Goal: Use online tool/utility: Utilize a website feature to perform a specific function

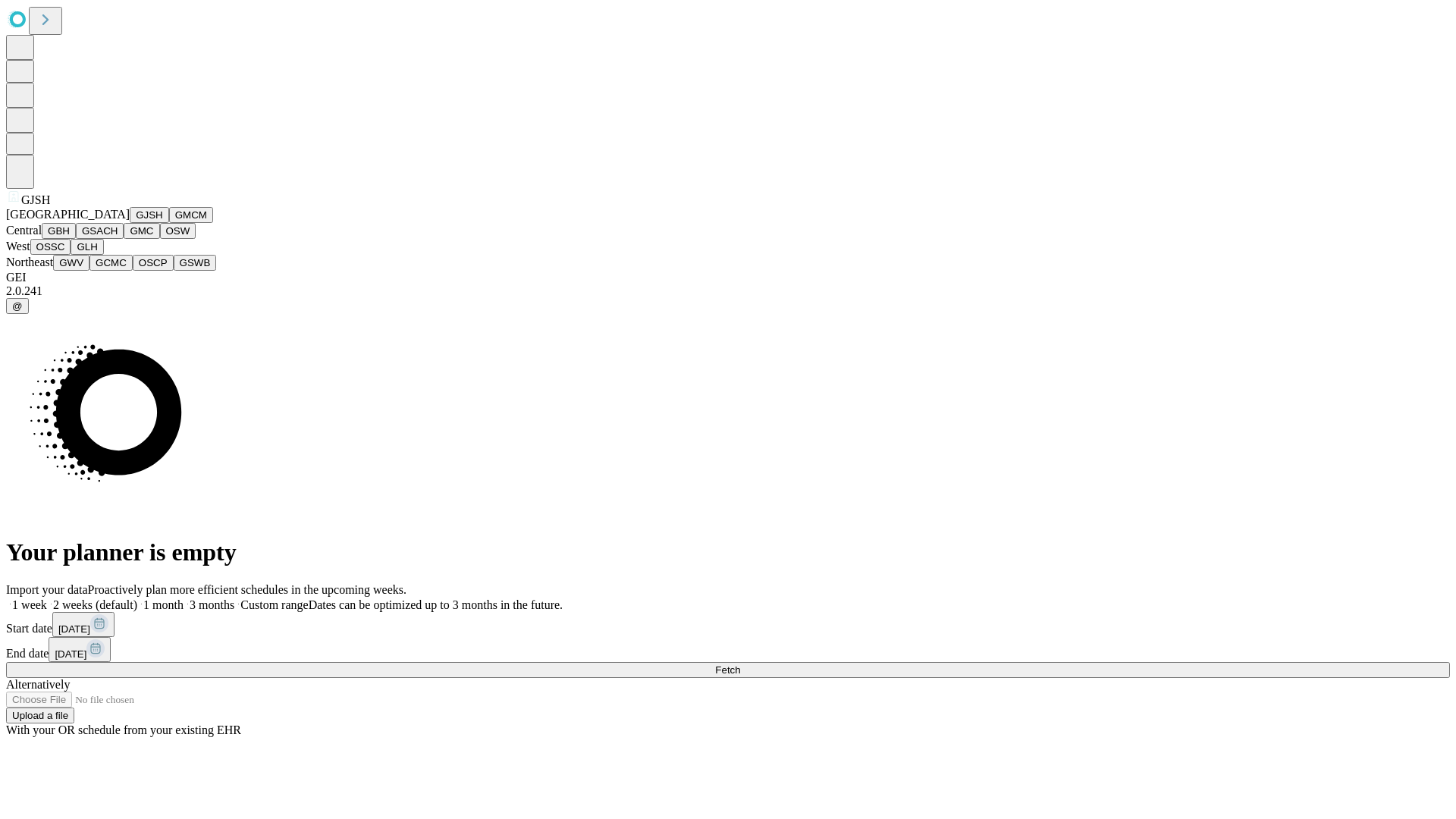
click at [129, 223] on button "GJSH" at bounding box center [149, 215] width 39 height 16
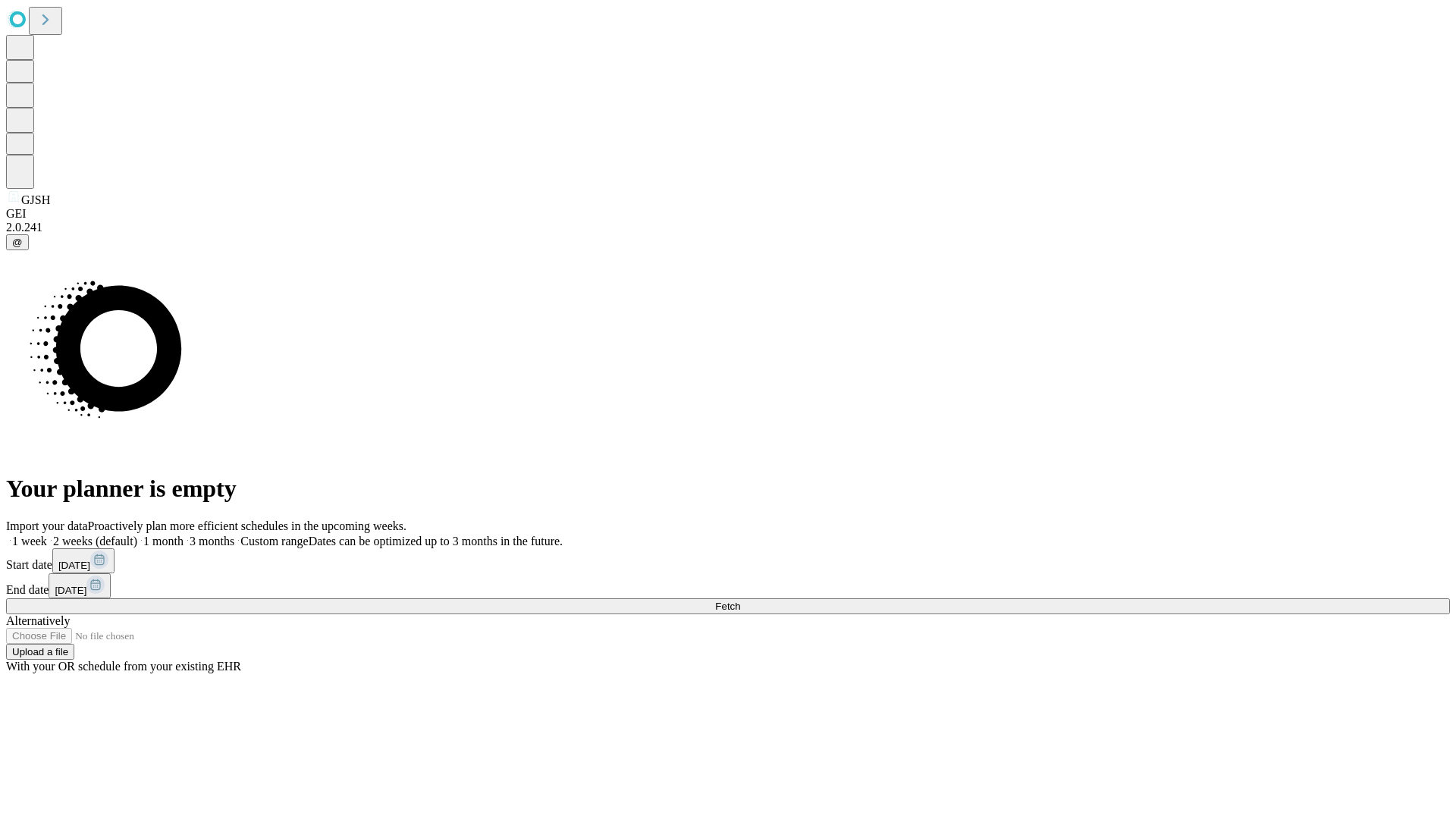
click at [137, 535] on label "2 weeks (default)" at bounding box center [92, 541] width 90 height 13
click at [740, 601] on span "Fetch" at bounding box center [728, 607] width 25 height 11
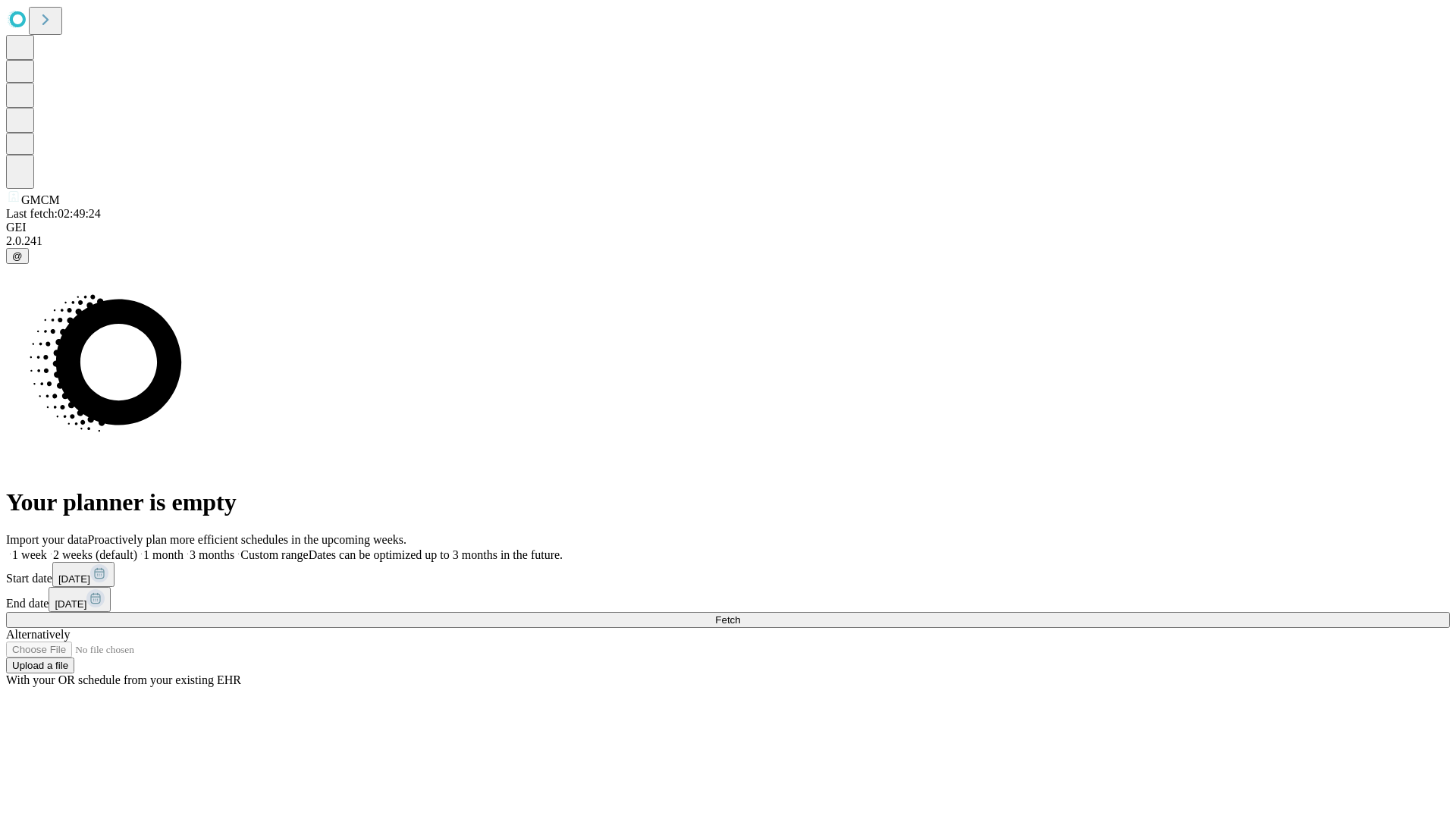
click at [137, 548] on label "2 weeks (default)" at bounding box center [92, 555] width 90 height 13
click at [740, 615] on span "Fetch" at bounding box center [728, 621] width 25 height 11
click at [137, 548] on label "2 weeks (default)" at bounding box center [92, 555] width 90 height 13
click at [740, 615] on span "Fetch" at bounding box center [728, 621] width 25 height 11
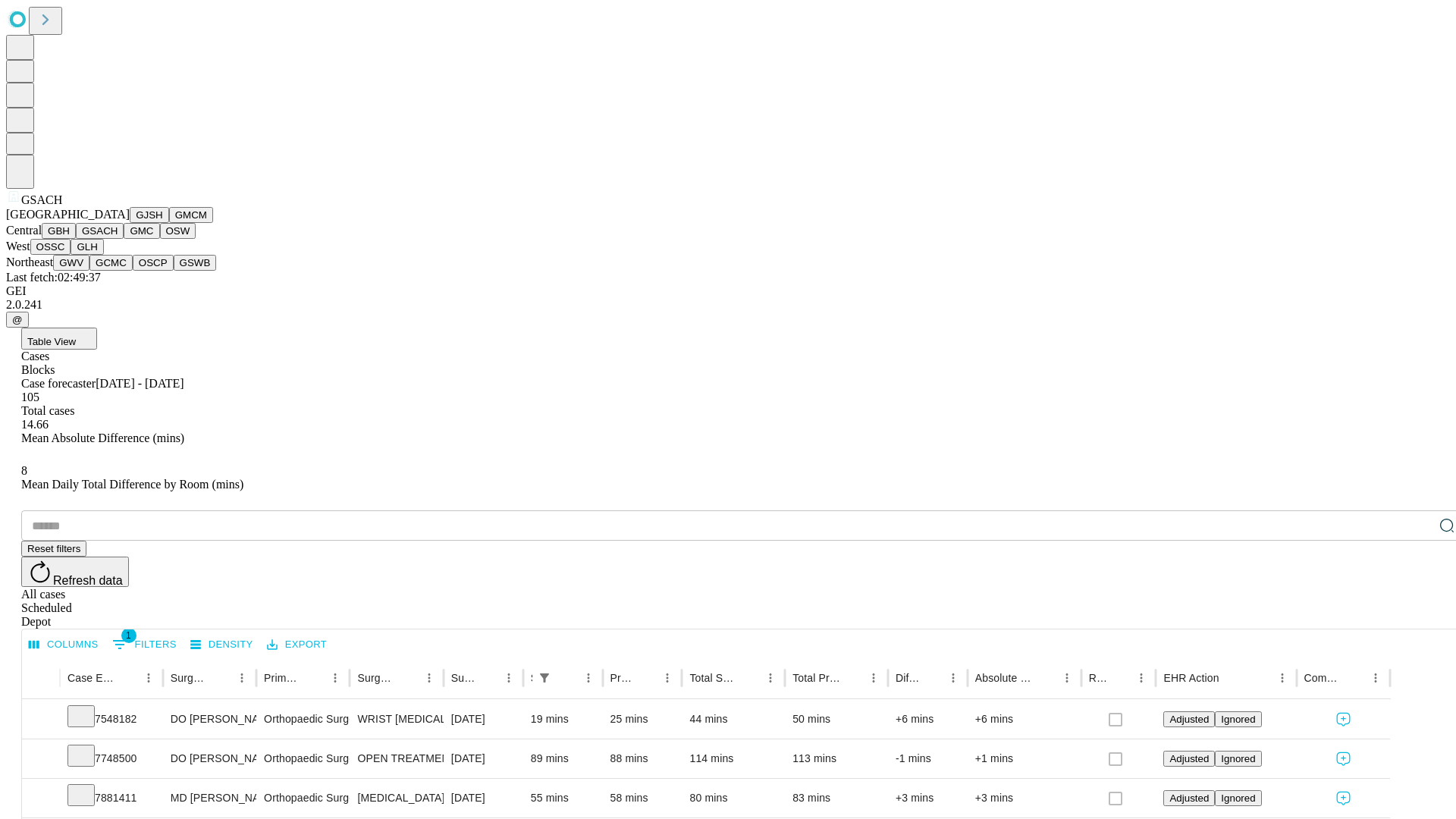
click at [124, 239] on button "GMC" at bounding box center [141, 230] width 35 height 16
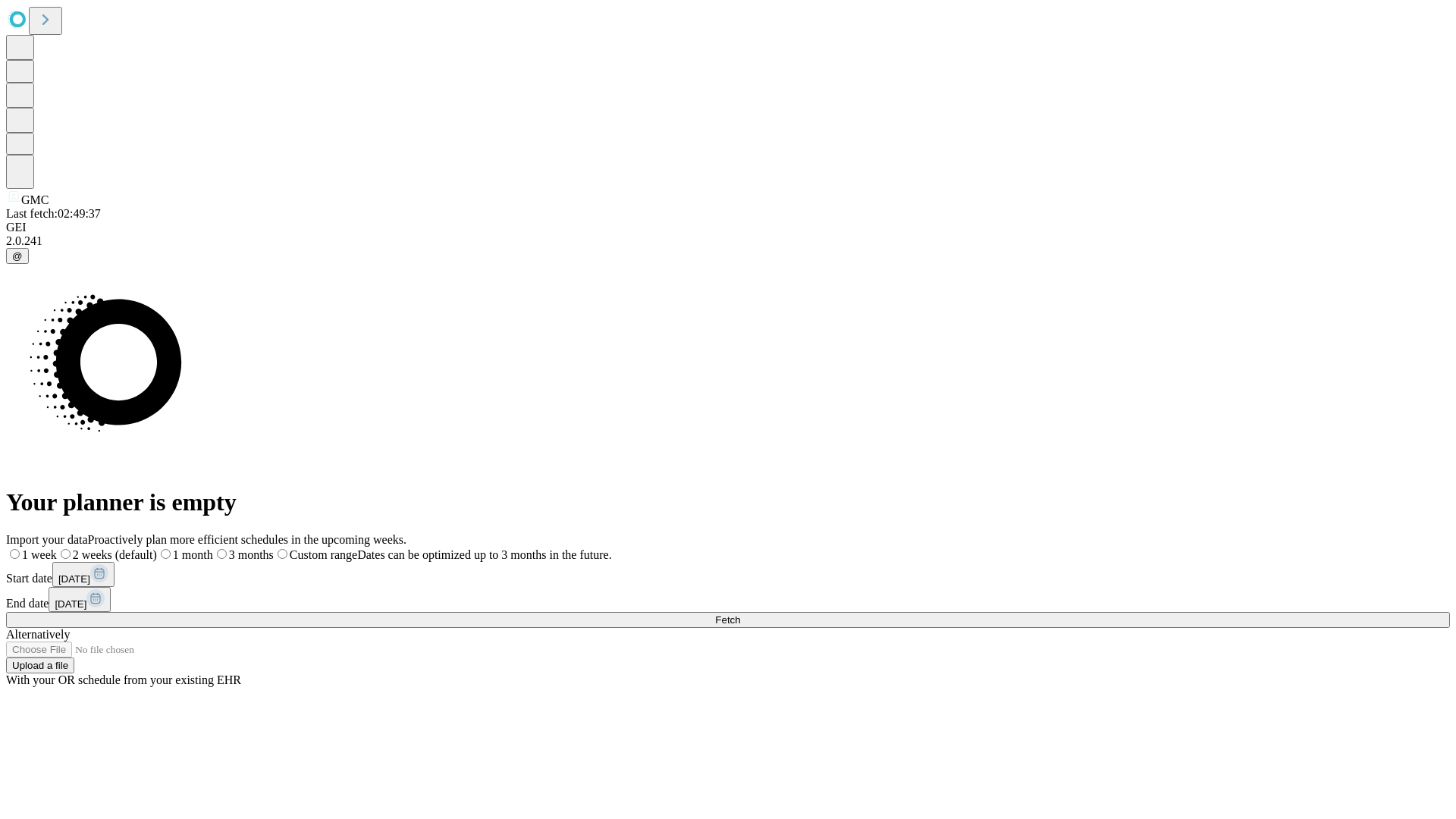
click at [157, 548] on label "2 weeks (default)" at bounding box center [107, 555] width 100 height 13
click at [740, 615] on span "Fetch" at bounding box center [728, 621] width 25 height 11
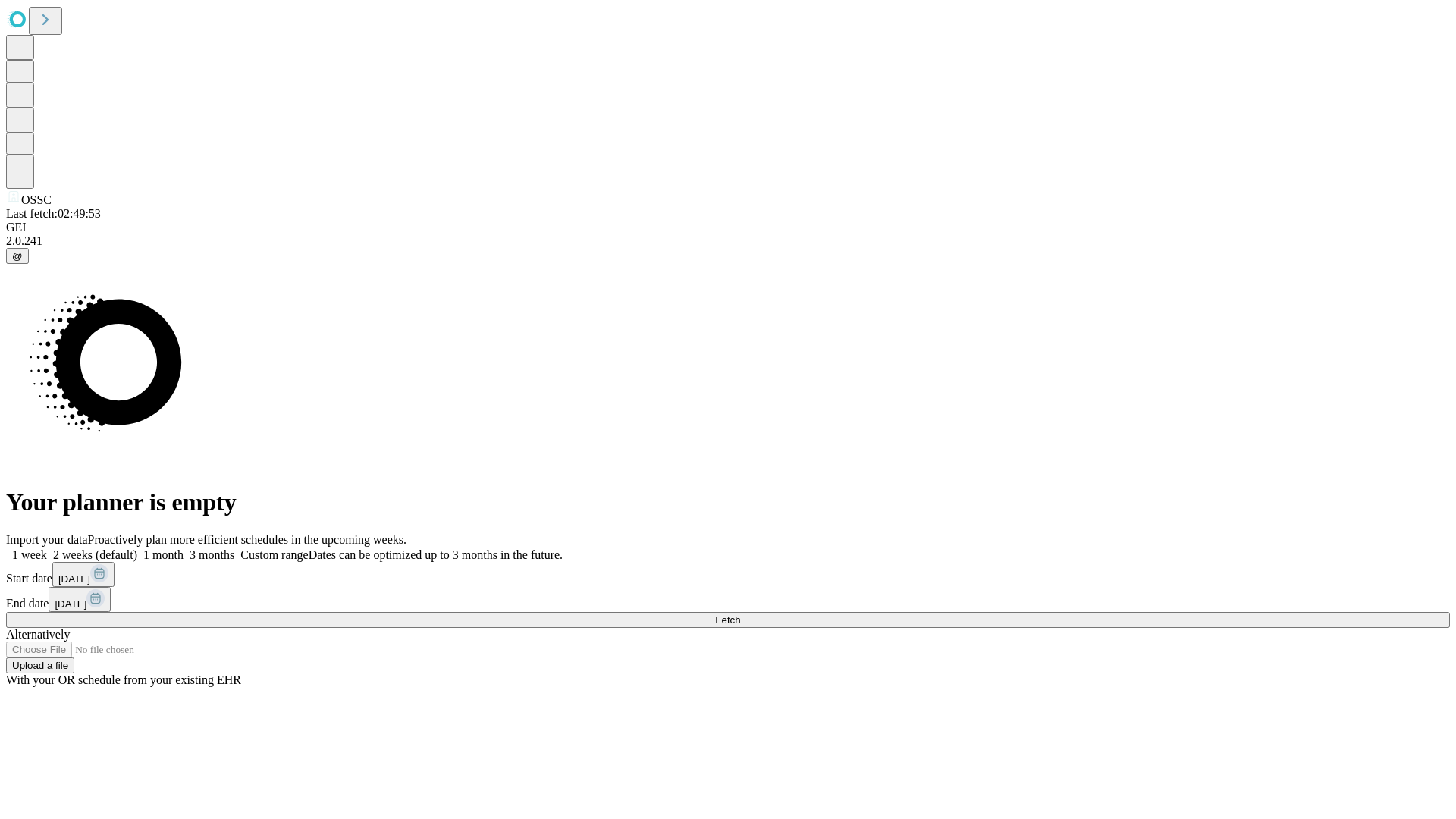
click at [137, 548] on label "2 weeks (default)" at bounding box center [92, 555] width 90 height 13
click at [740, 615] on span "Fetch" at bounding box center [728, 621] width 25 height 11
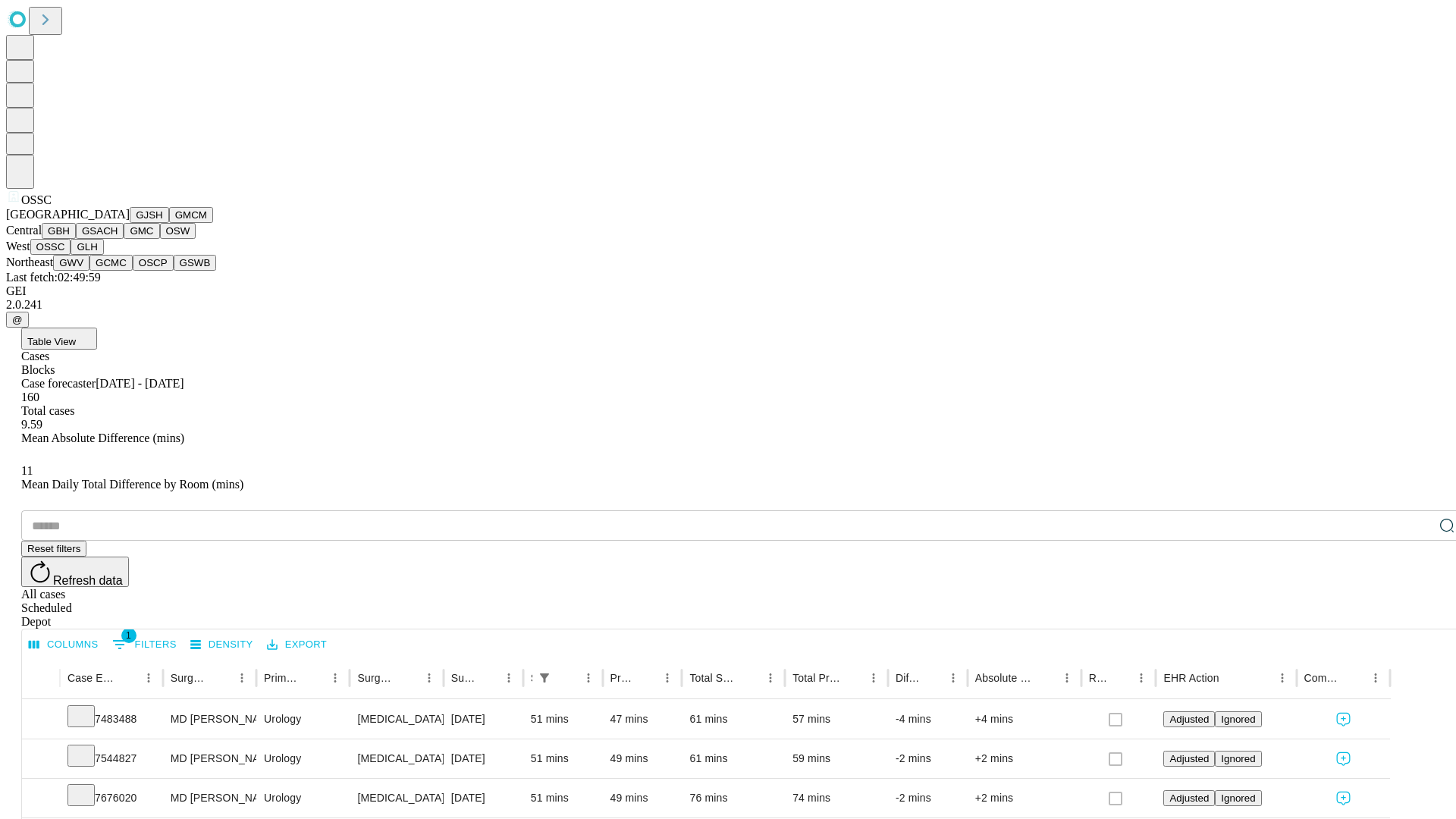
click at [103, 255] on button "GLH" at bounding box center [87, 247] width 33 height 16
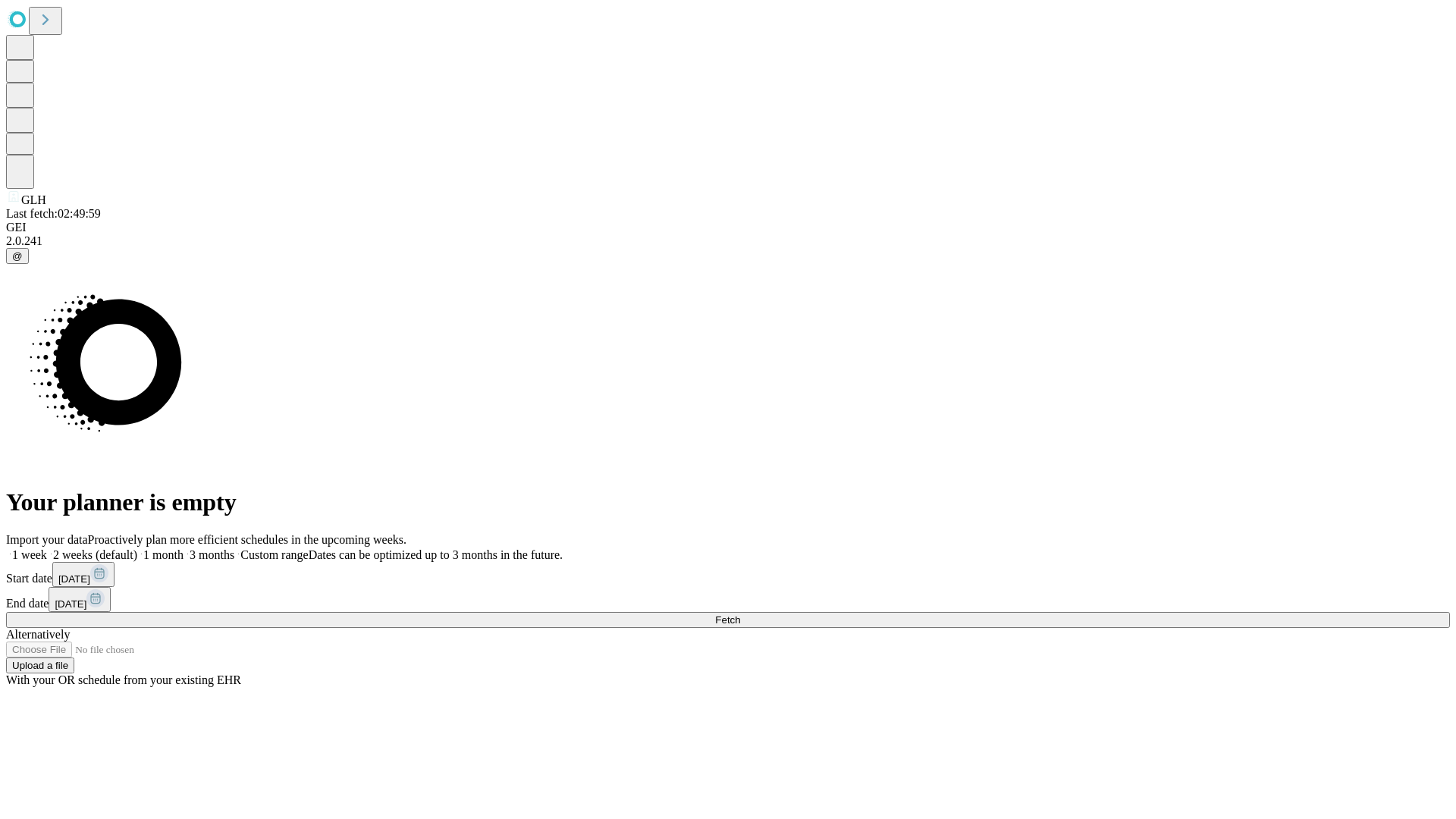
click at [137, 548] on label "2 weeks (default)" at bounding box center [92, 555] width 90 height 13
click at [740, 615] on span "Fetch" at bounding box center [728, 621] width 25 height 11
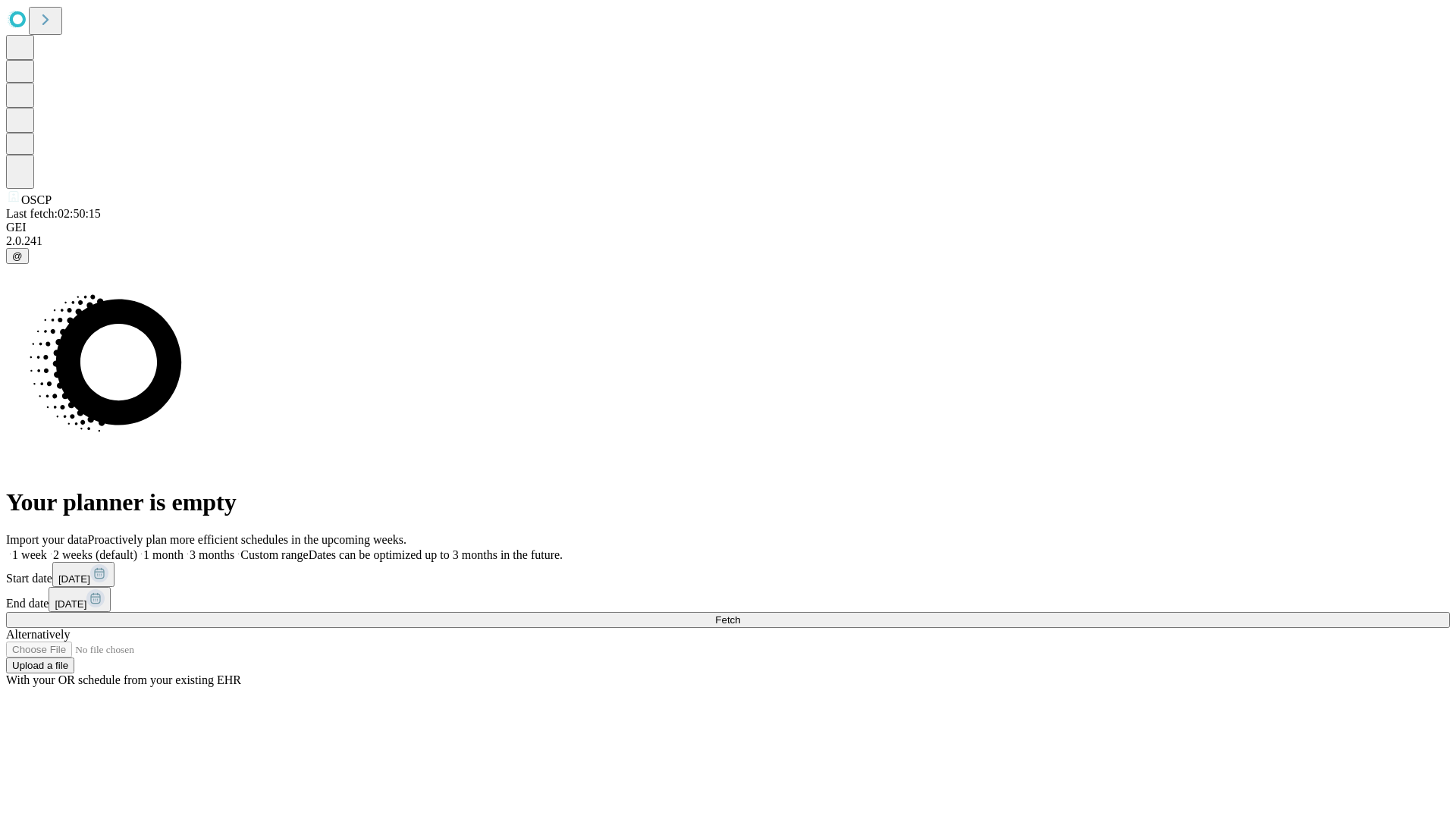
click at [137, 548] on label "2 weeks (default)" at bounding box center [92, 555] width 90 height 13
click at [740, 615] on span "Fetch" at bounding box center [728, 621] width 25 height 11
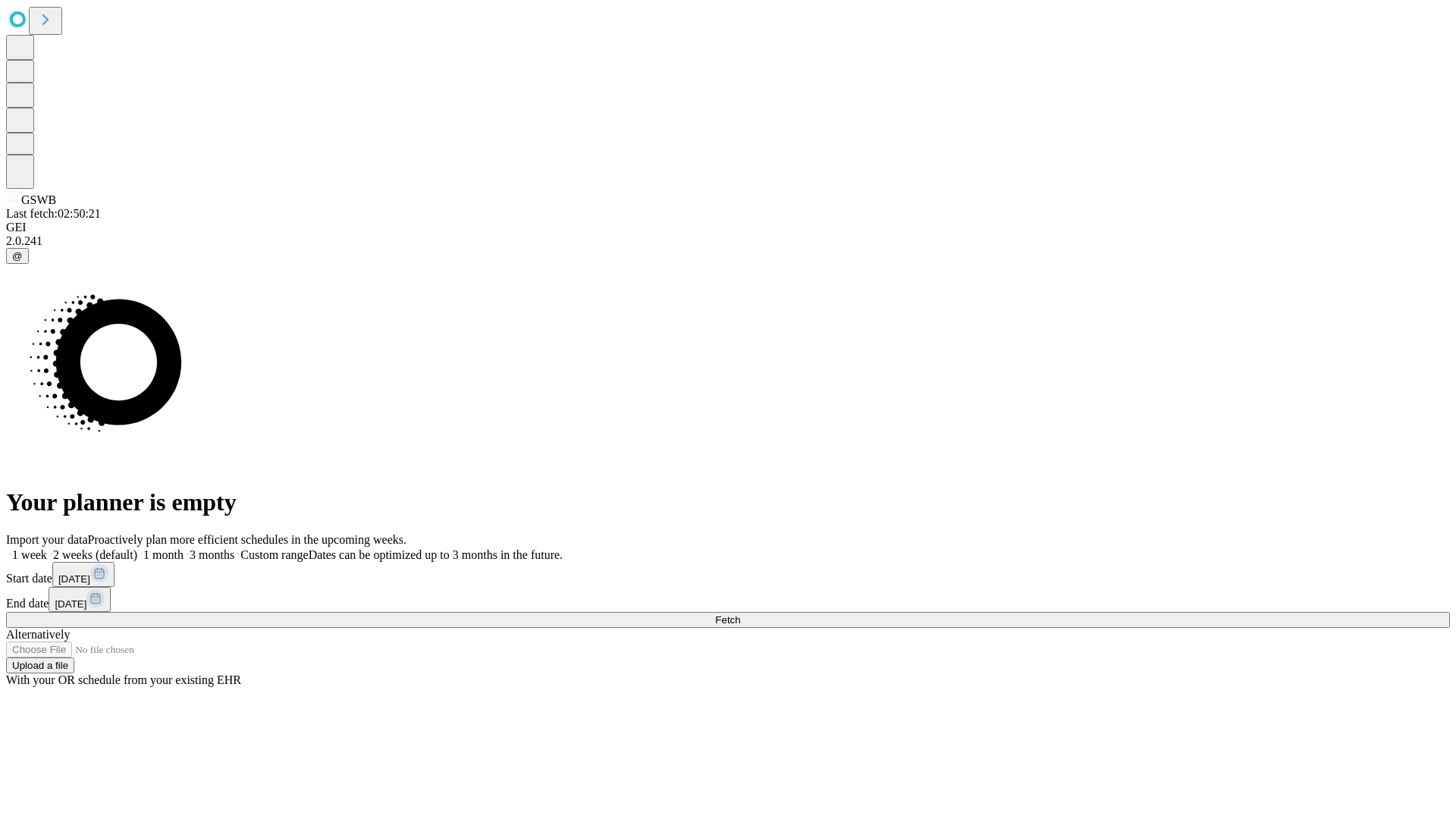
click at [137, 548] on label "2 weeks (default)" at bounding box center [92, 555] width 90 height 13
click at [740, 615] on span "Fetch" at bounding box center [728, 621] width 25 height 11
